Goal: Transaction & Acquisition: Download file/media

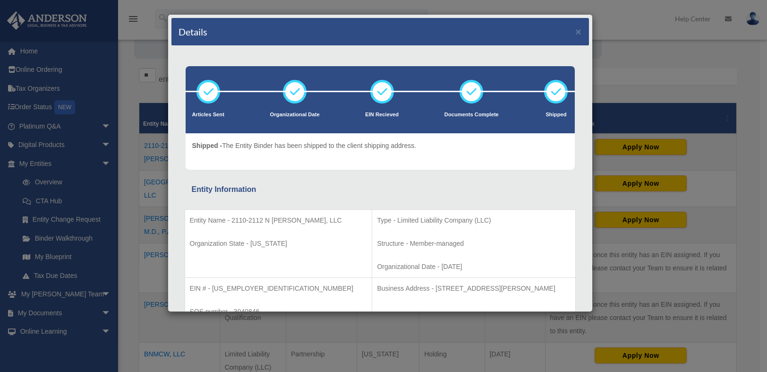
click at [567, 34] on div "Details ×" at bounding box center [379, 32] width 417 height 28
click at [576, 32] on button "×" at bounding box center [579, 31] width 6 height 10
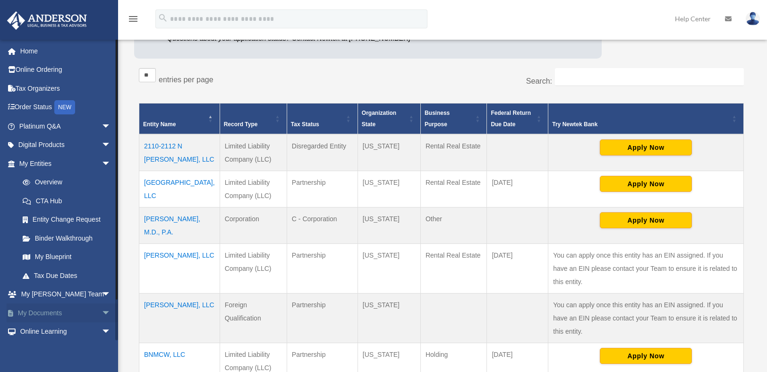
click at [42, 309] on link "My Documents arrow_drop_down" at bounding box center [66, 312] width 119 height 19
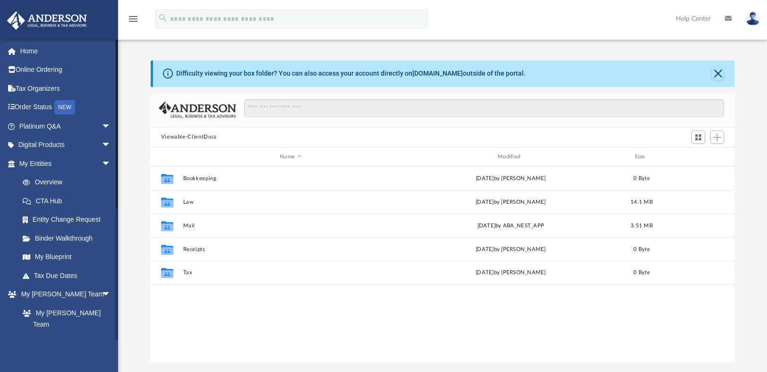
scroll to position [207, 576]
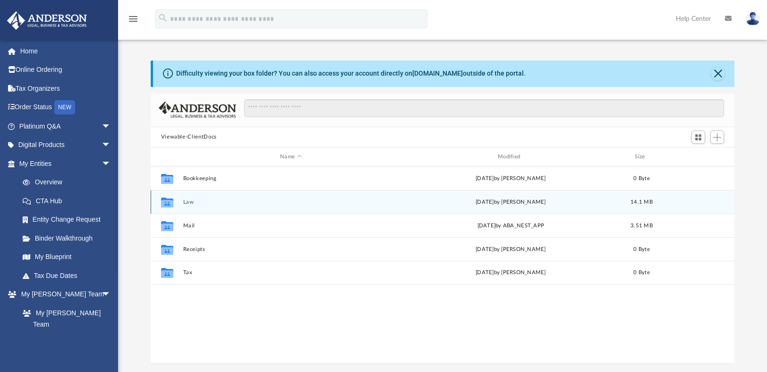
click at [190, 194] on div "Collaborated Folder Law [DATE] by [PERSON_NAME] 14.1 MB" at bounding box center [443, 202] width 584 height 24
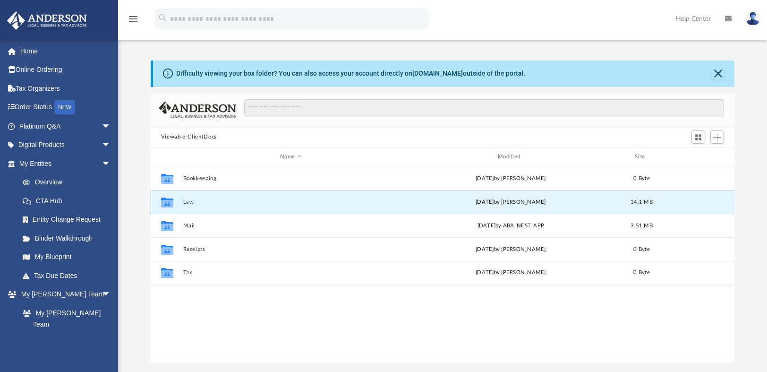
click at [188, 200] on button "Law" at bounding box center [291, 202] width 216 height 6
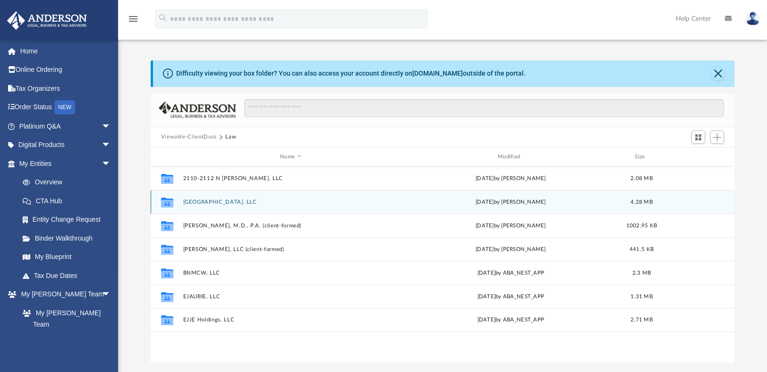
click at [167, 201] on icon "grid" at bounding box center [167, 204] width 12 height 8
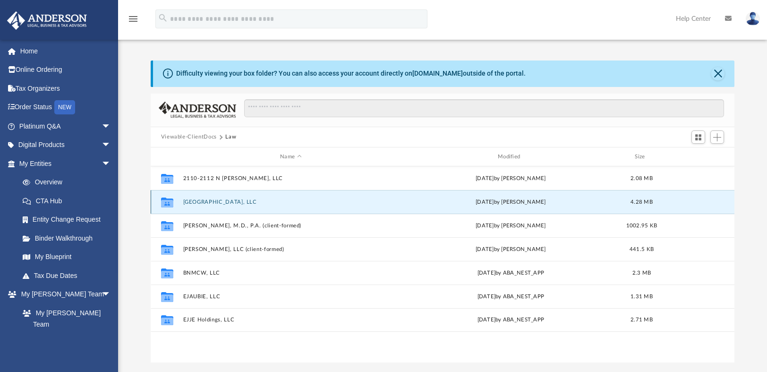
click at [200, 198] on div "Collaborated Folder 2444 Heathcliff, LLC [DATE] by [PERSON_NAME] 4.28 MB" at bounding box center [443, 202] width 584 height 24
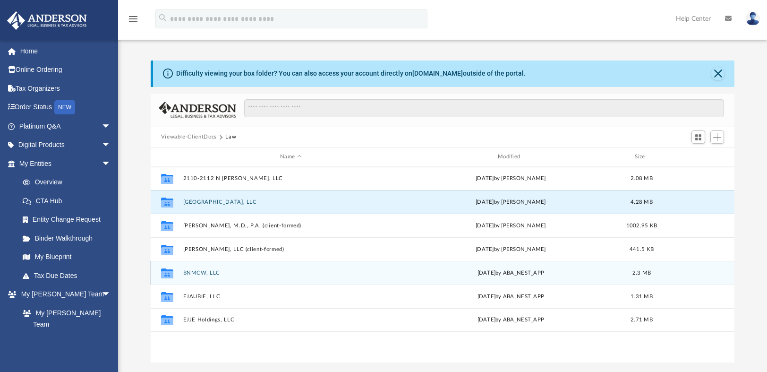
click at [202, 268] on div "Collaborated Folder BNMCW, LLC [DATE] by ABA_NEST_APP 2.3 MB" at bounding box center [443, 273] width 584 height 24
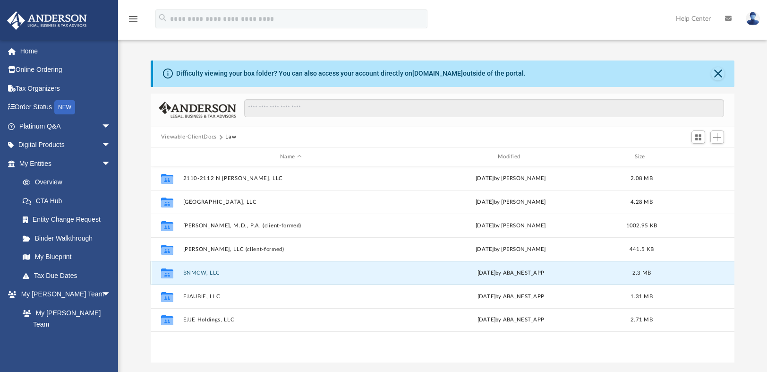
click at [197, 274] on button "BNMCW, LLC" at bounding box center [291, 273] width 216 height 6
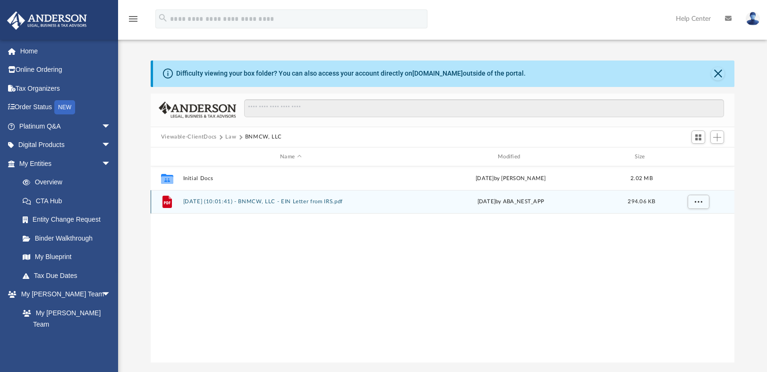
click at [235, 202] on button "[DATE] (10:01:41) - BNMCW, LLC - EIN Letter from IRS.pdf" at bounding box center [291, 202] width 216 height 6
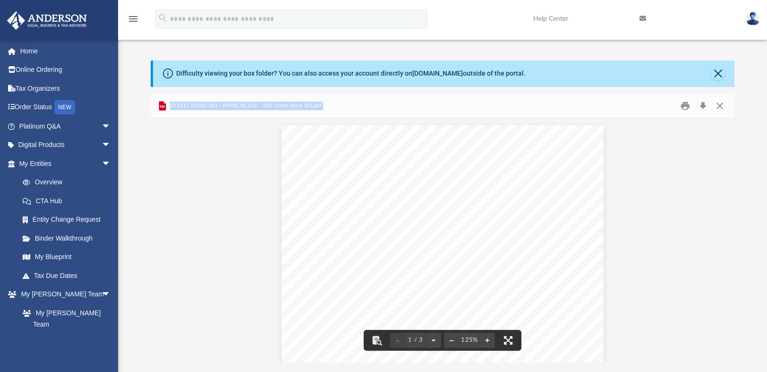
drag, startPoint x: 501, startPoint y: 237, endPoint x: 685, endPoint y: 192, distance: 189.4
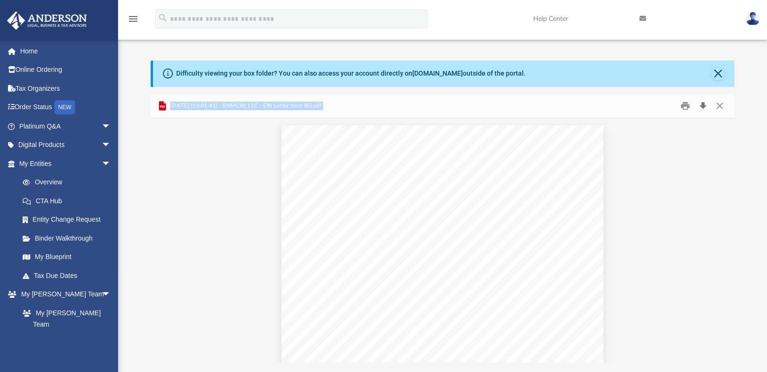
click at [704, 102] on button "Download" at bounding box center [702, 105] width 17 height 15
